Goal: Use online tool/utility: Utilize a website feature to perform a specific function

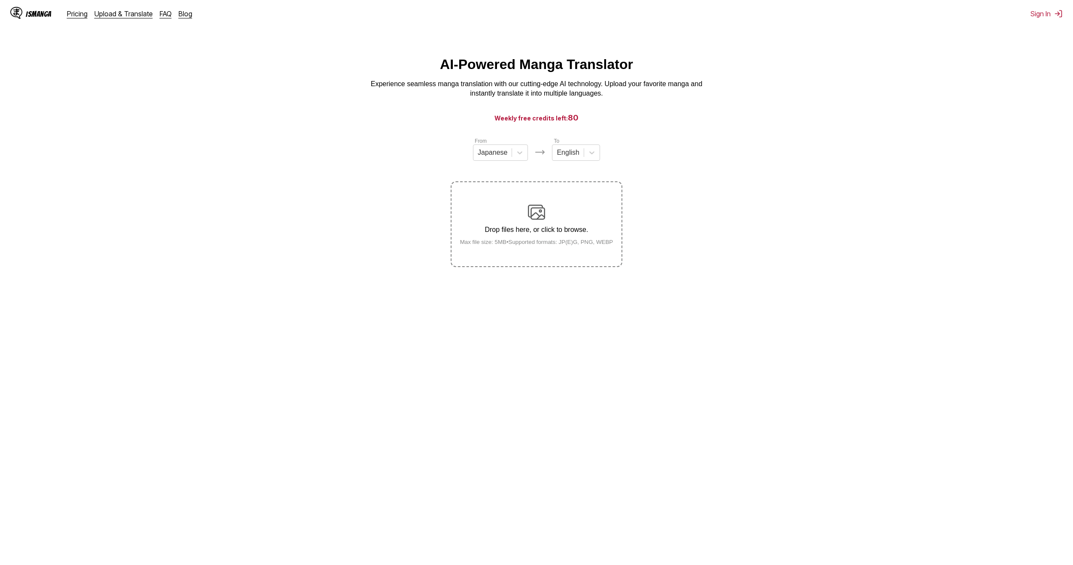
click at [532, 221] on img at bounding box center [536, 212] width 17 height 17
click at [0, 0] on input "Drop files here, or click to browse. Max file size: 5MB • Supported formats: JP…" at bounding box center [0, 0] width 0 height 0
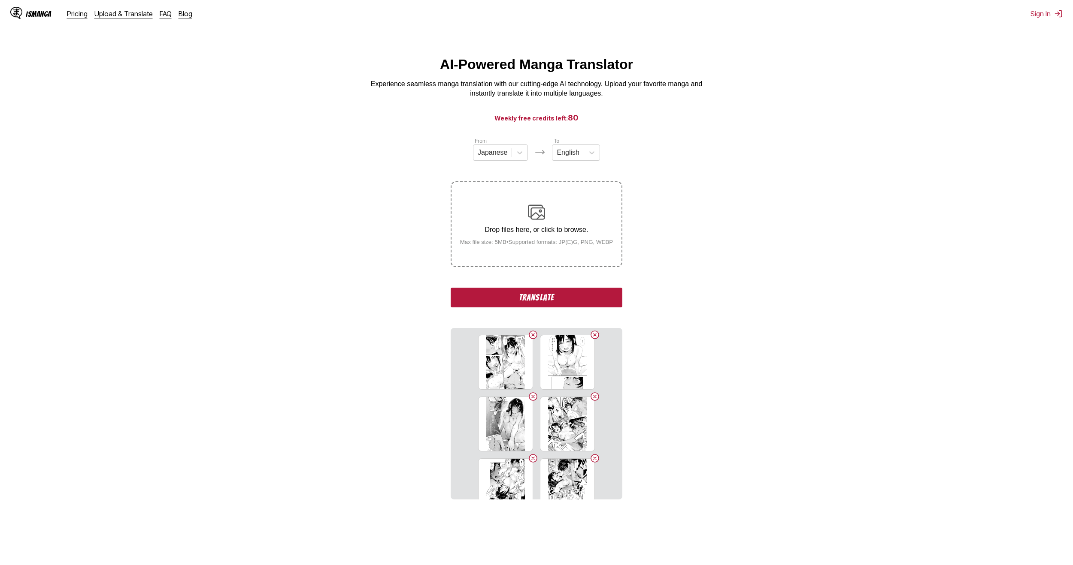
click at [542, 301] on button "Translate" at bounding box center [536, 298] width 172 height 20
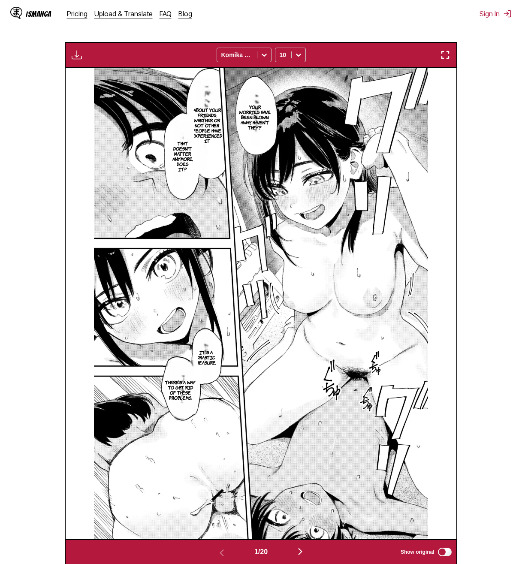
scroll to position [272, 0]
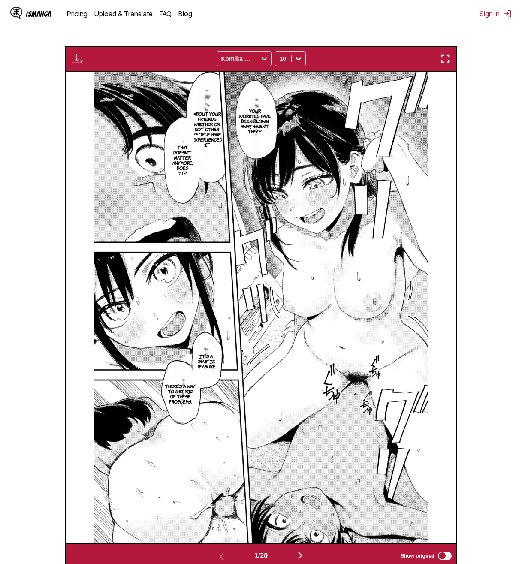
click at [262, 131] on p "Your worries have been blown away, haven't they?" at bounding box center [255, 120] width 36 height 29
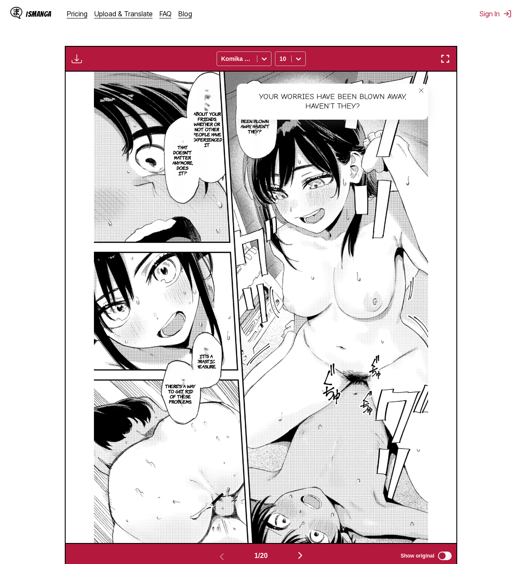
click at [210, 120] on p "About your friends, whether or not other people have experienced it" at bounding box center [206, 128] width 33 height 39
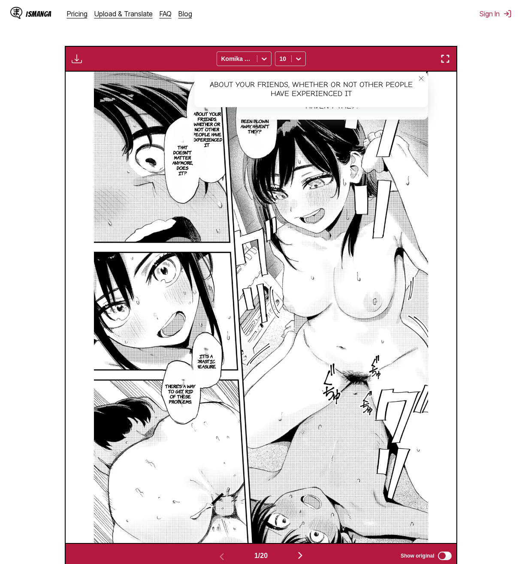
click at [178, 151] on p "That doesn't matter anymore, does it?" at bounding box center [183, 160] width 24 height 34
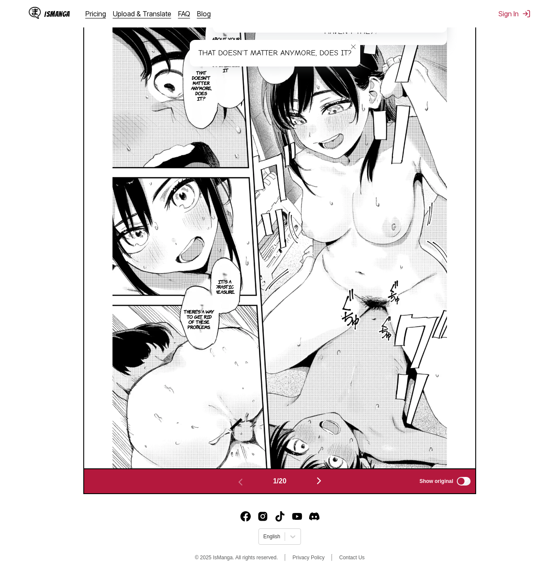
scroll to position [358, 0]
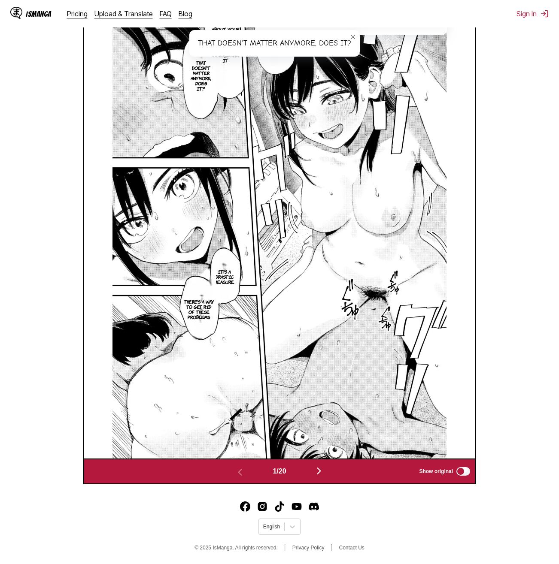
click at [324, 471] on img "button" at bounding box center [319, 471] width 10 height 10
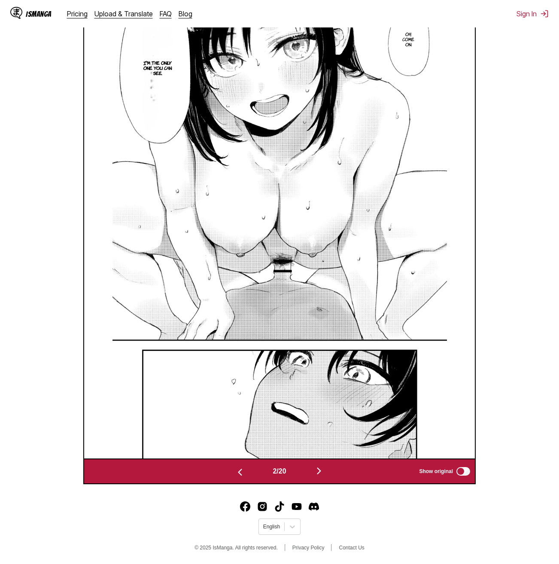
click at [318, 471] on img "button" at bounding box center [319, 471] width 10 height 10
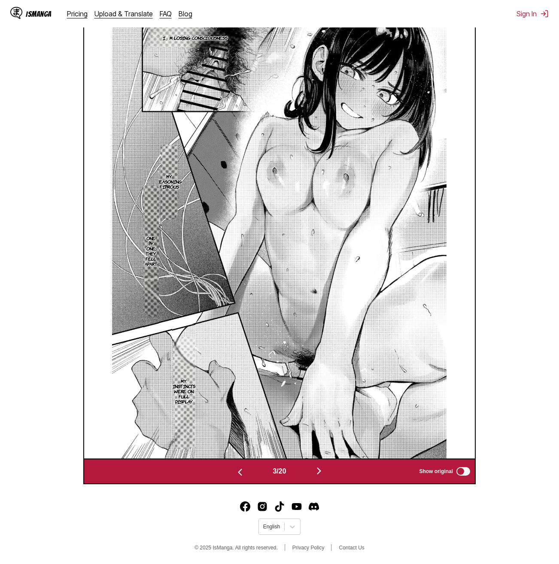
click at [320, 472] on img "button" at bounding box center [319, 471] width 10 height 10
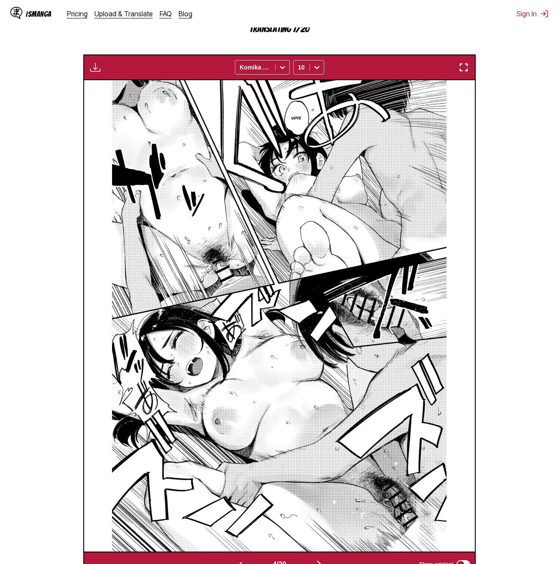
scroll to position [302, 0]
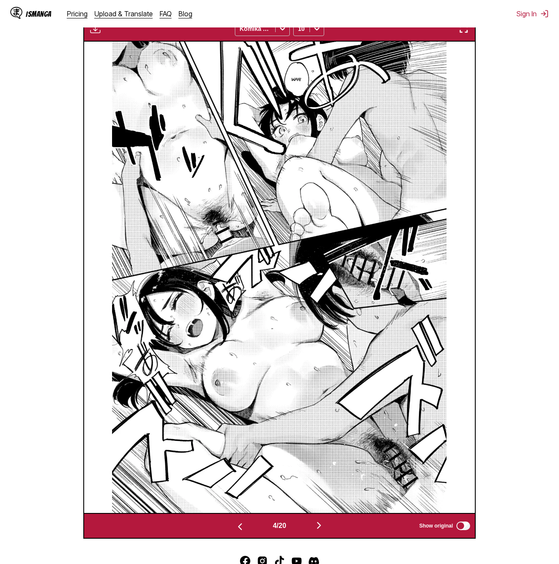
click at [317, 528] on img "button" at bounding box center [319, 525] width 10 height 10
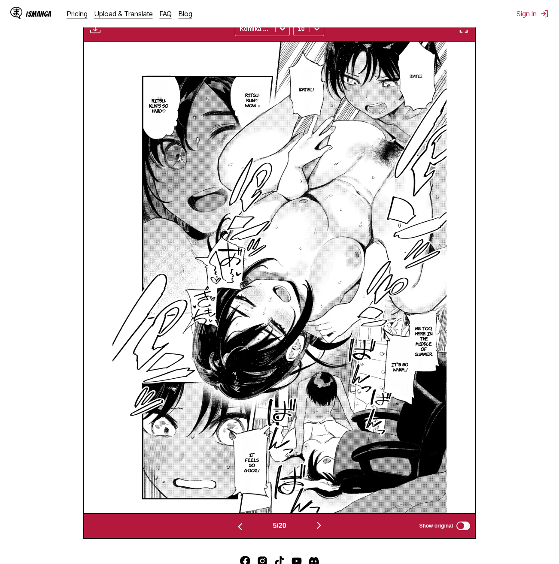
click at [317, 530] on img "button" at bounding box center [319, 525] width 10 height 10
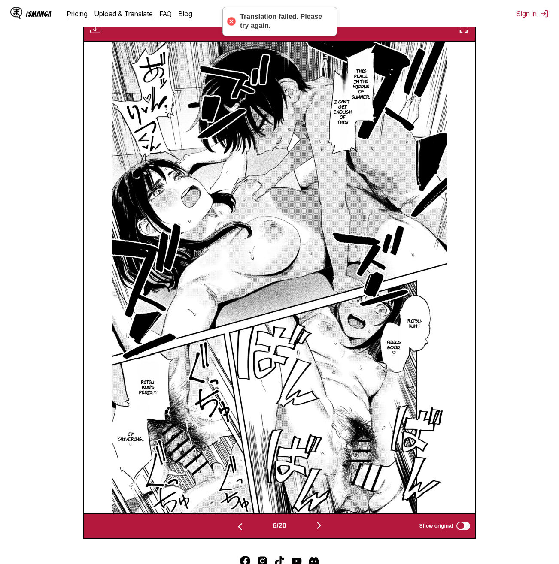
click at [322, 522] on img "button" at bounding box center [319, 525] width 10 height 10
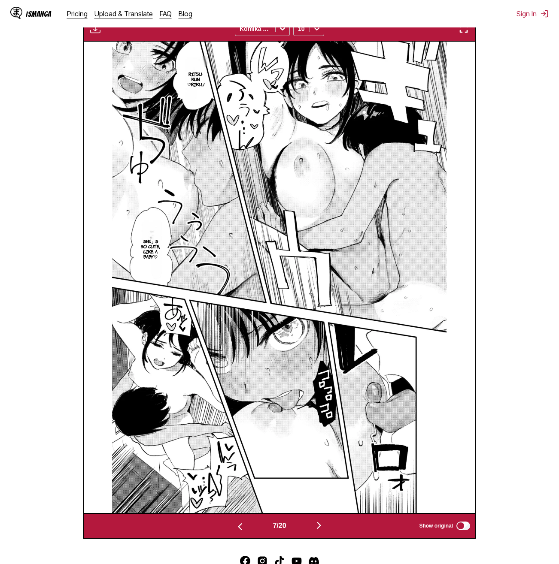
click at [320, 526] on img "button" at bounding box center [319, 525] width 10 height 10
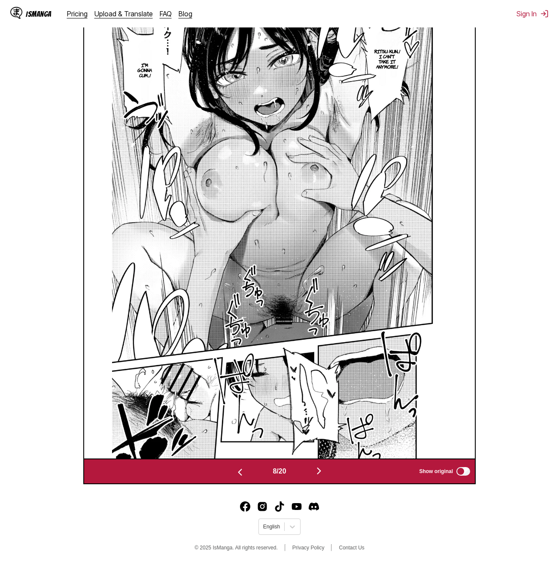
scroll to position [358, 0]
click at [324, 473] on img "button" at bounding box center [319, 471] width 10 height 10
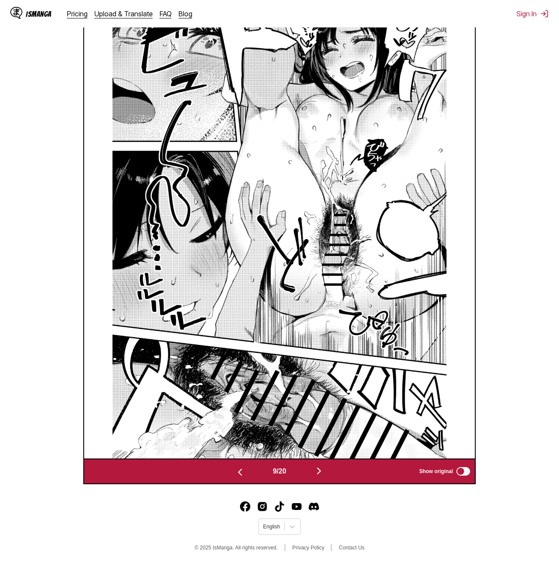
click at [322, 476] on img "button" at bounding box center [319, 471] width 10 height 10
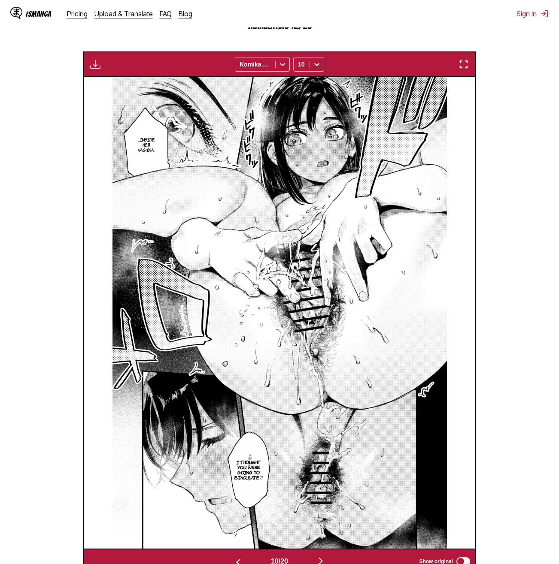
scroll to position [302, 0]
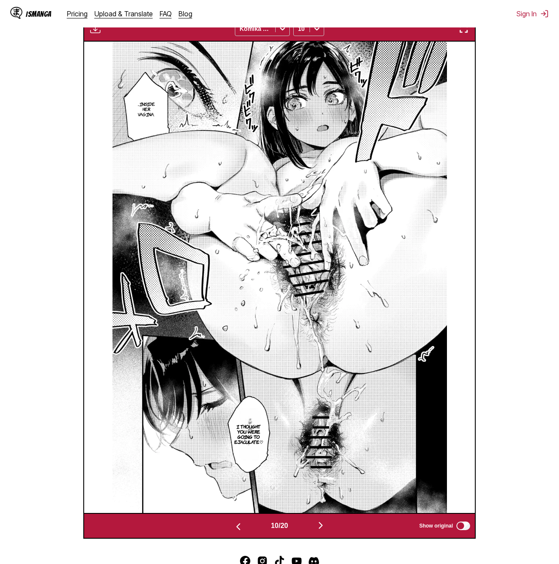
click at [143, 115] on p "...Inside her vagina." at bounding box center [146, 109] width 21 height 19
click at [419, 397] on img at bounding box center [279, 278] width 334 height 472
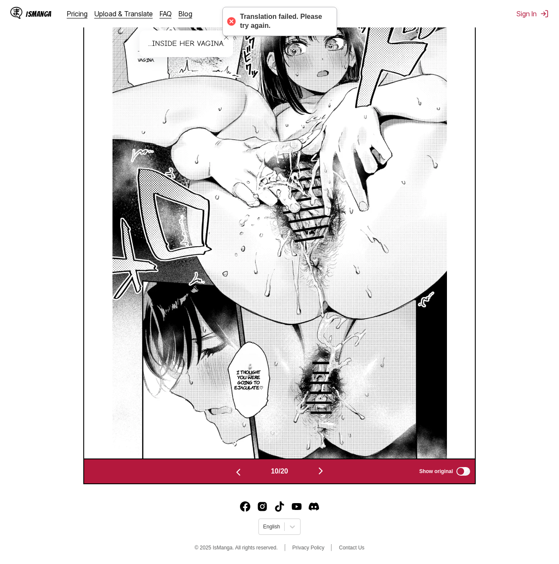
click at [326, 474] on img "button" at bounding box center [320, 471] width 10 height 10
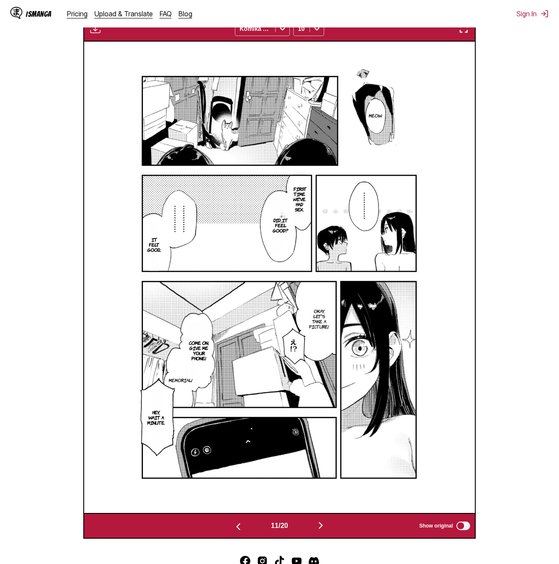
click at [314, 520] on div "11 / 20 Show original" at bounding box center [279, 526] width 392 height 26
click at [314, 525] on button "button" at bounding box center [320, 526] width 51 height 12
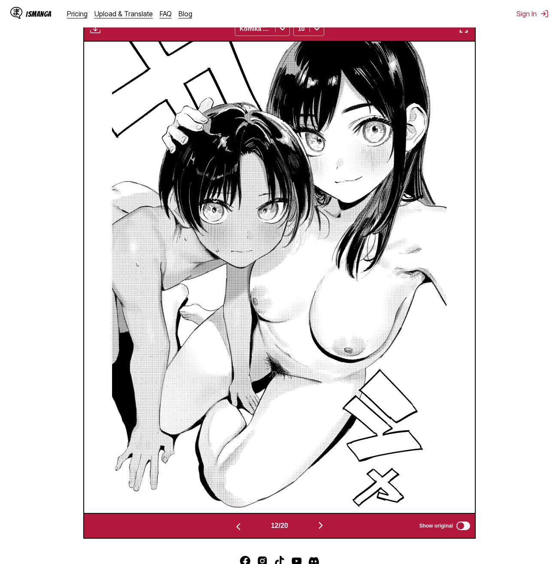
click at [314, 525] on button "button" at bounding box center [320, 526] width 51 height 12
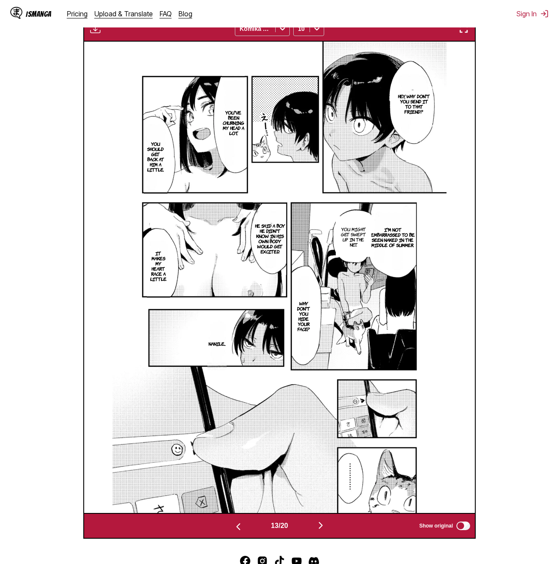
click at [317, 523] on button "button" at bounding box center [320, 526] width 51 height 12
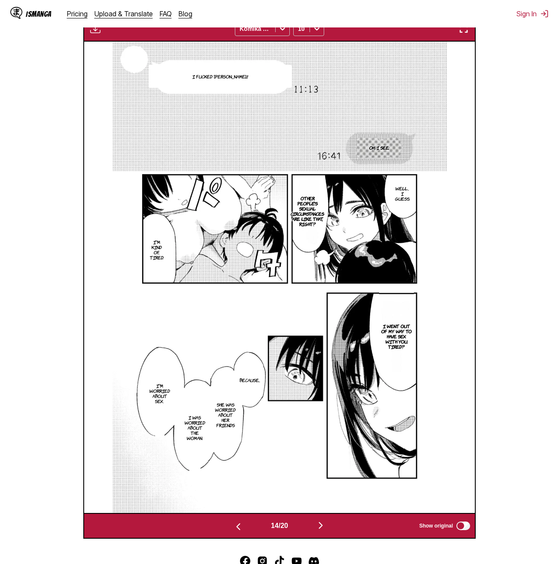
click at [317, 524] on button "button" at bounding box center [320, 526] width 51 height 12
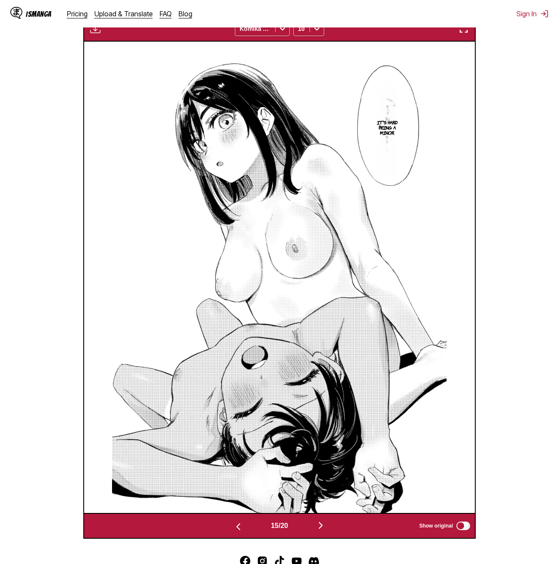
click at [317, 524] on button "button" at bounding box center [320, 526] width 51 height 12
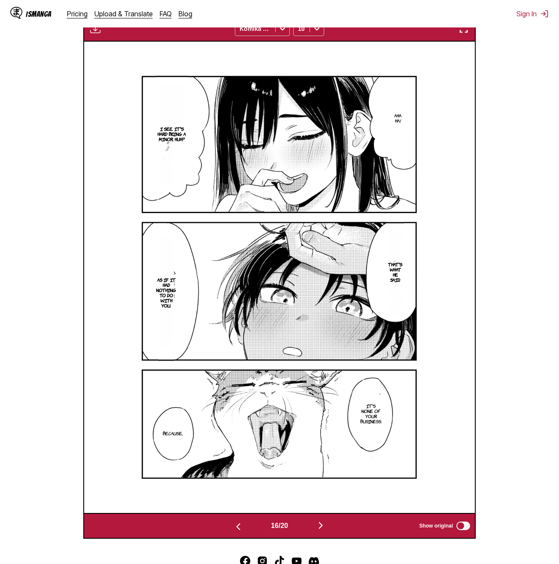
click at [317, 526] on button "button" at bounding box center [320, 526] width 51 height 12
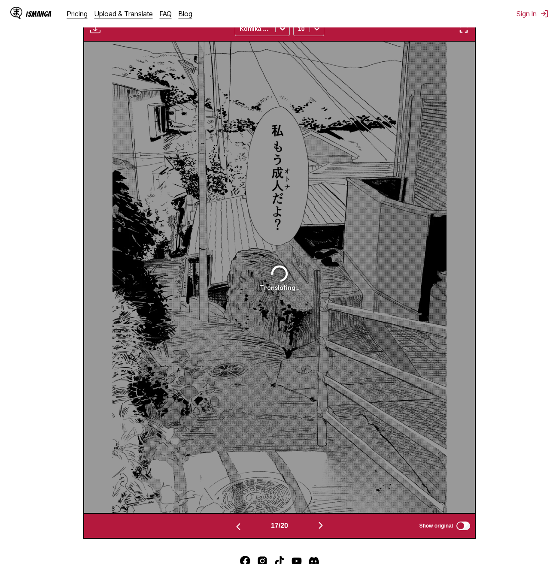
click at [320, 529] on img "button" at bounding box center [320, 525] width 10 height 10
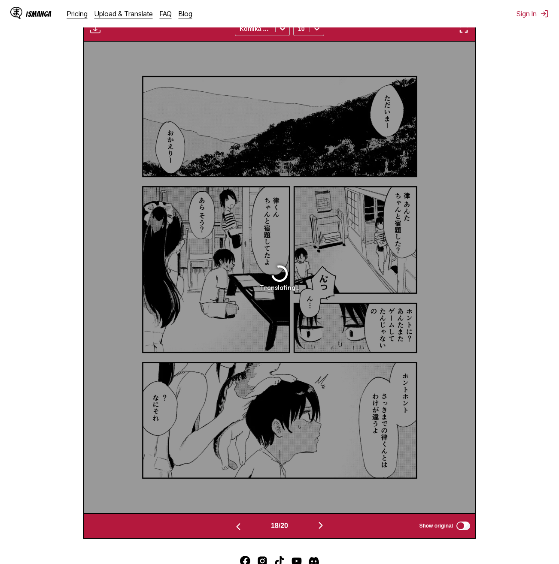
click at [320, 529] on img "button" at bounding box center [320, 525] width 10 height 10
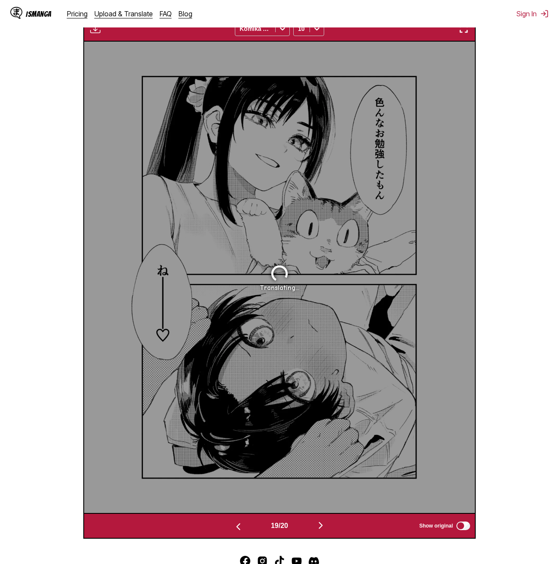
click at [320, 529] on img "button" at bounding box center [320, 525] width 10 height 10
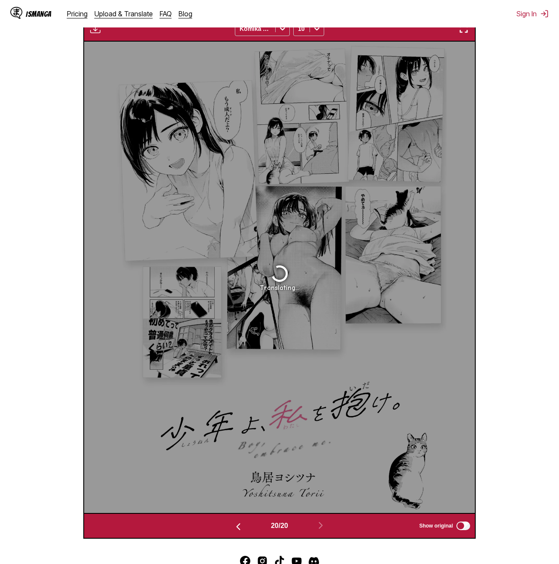
scroll to position [0, 0]
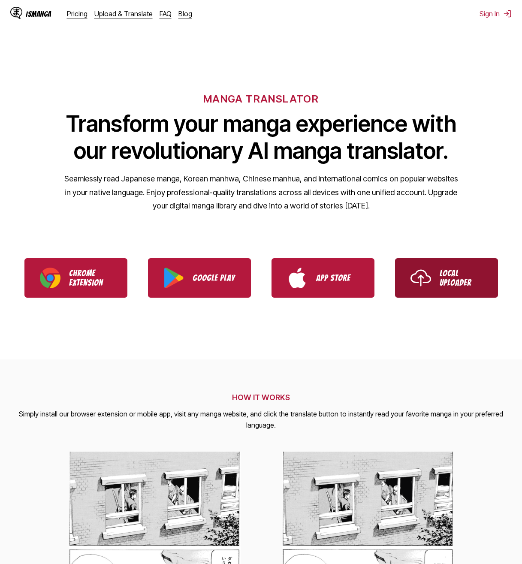
click at [440, 280] on p "Local Uploader" at bounding box center [461, 278] width 43 height 19
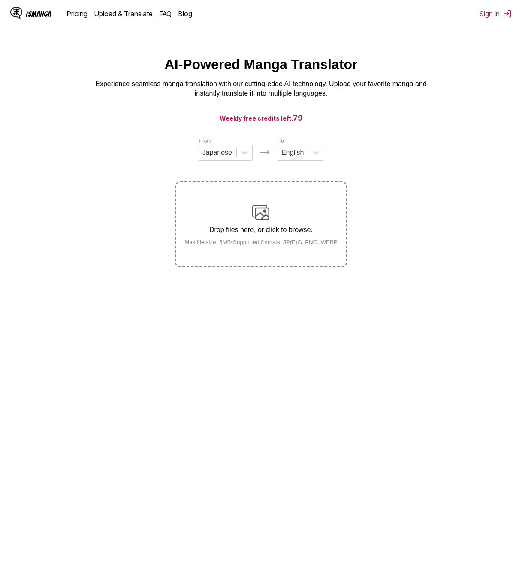
click at [252, 217] on img at bounding box center [260, 212] width 17 height 17
click at [0, 0] on input "Drop files here, or click to browse. Max file size: 5MB • Supported formats: JP…" at bounding box center [0, 0] width 0 height 0
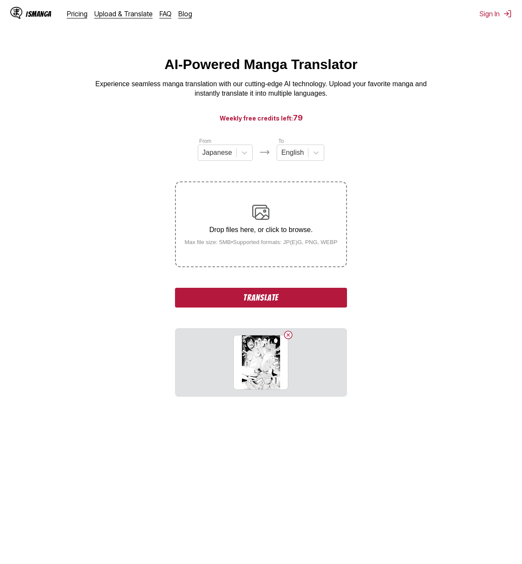
click at [293, 299] on button "Translate" at bounding box center [261, 298] width 172 height 20
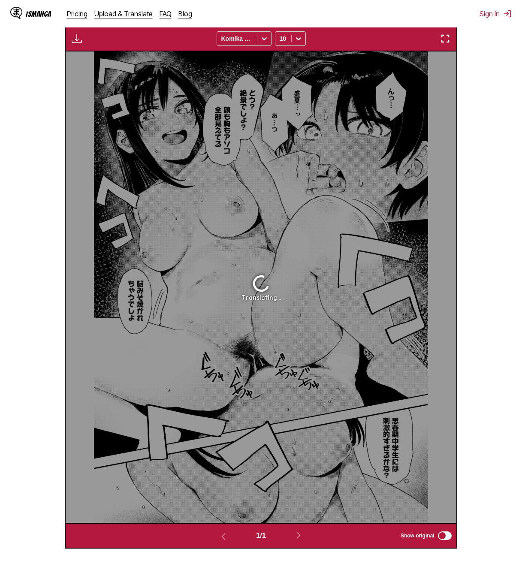
scroll to position [230, 0]
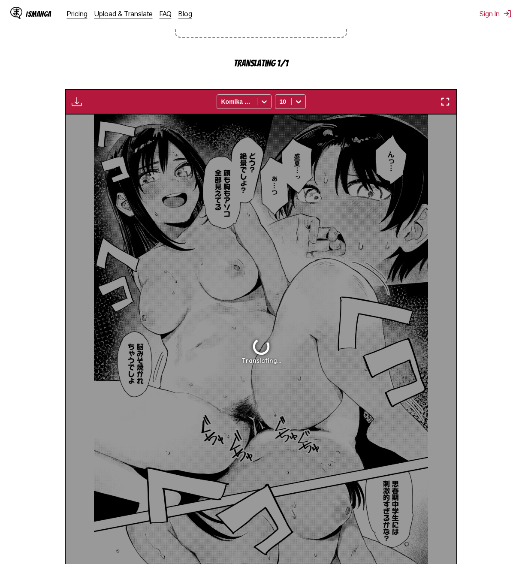
click at [297, 276] on div "Translating..." at bounding box center [261, 351] width 390 height 472
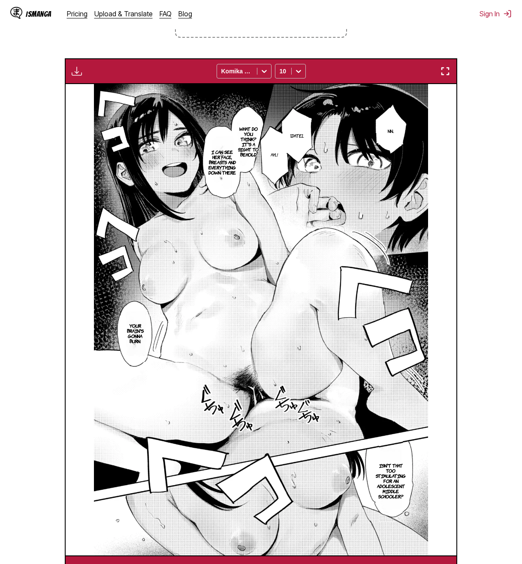
click at [250, 150] on p "What do you think? It's a sight to behold." at bounding box center [248, 141] width 25 height 34
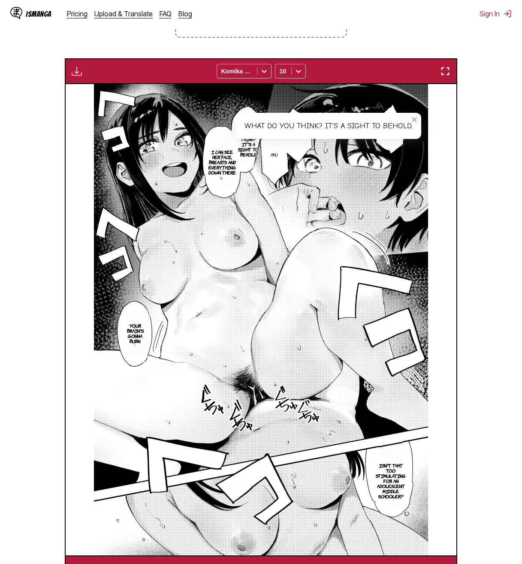
click at [227, 160] on p "I can see her face, breasts and everything down there" at bounding box center [222, 162] width 31 height 29
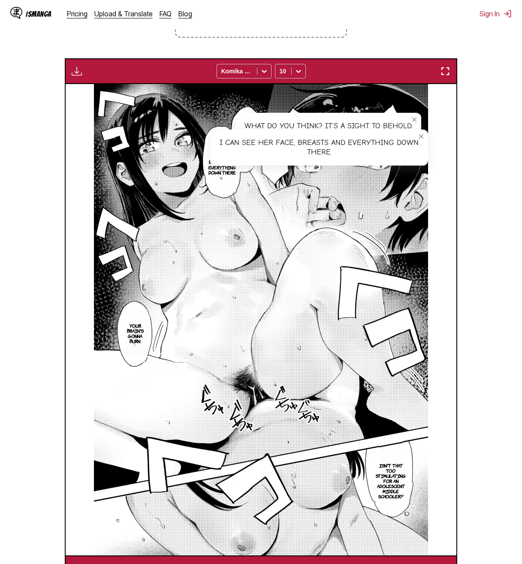
click at [394, 494] on p "Isn't that too stimulating for an adolescent middle schooler?" at bounding box center [390, 480] width 33 height 39
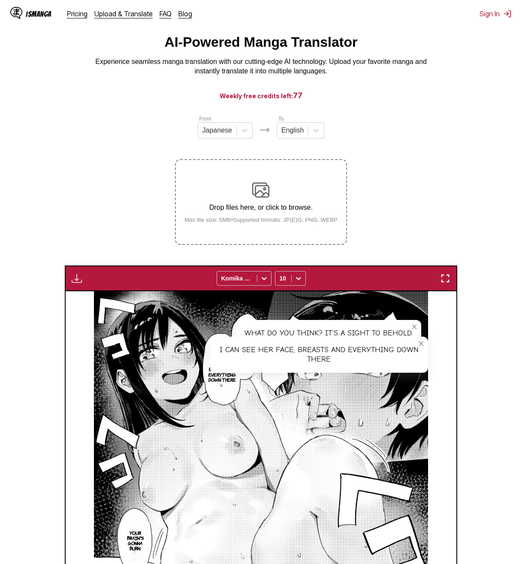
scroll to position [0, 0]
